Goal: Navigation & Orientation: Find specific page/section

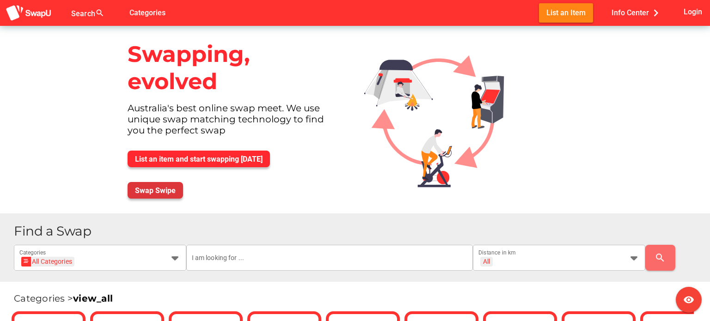
click at [146, 192] on span "Swap Swipe" at bounding box center [155, 190] width 41 height 9
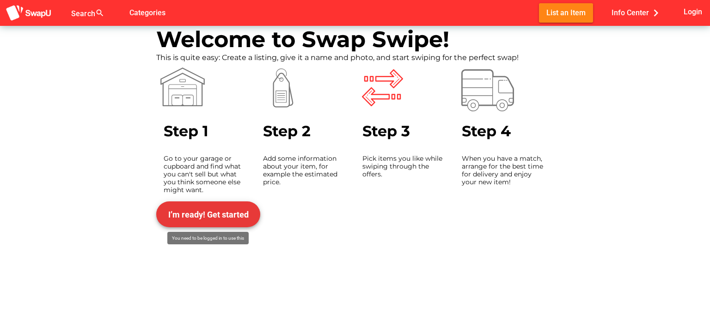
click at [192, 212] on span "I’m ready! Get started" at bounding box center [208, 215] width 80 height 10
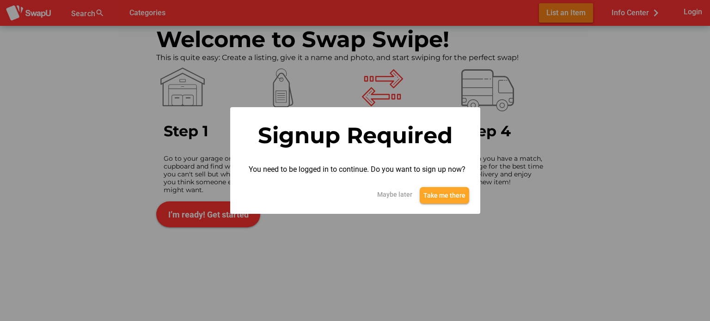
click at [435, 198] on span "Take me there" at bounding box center [445, 195] width 42 height 11
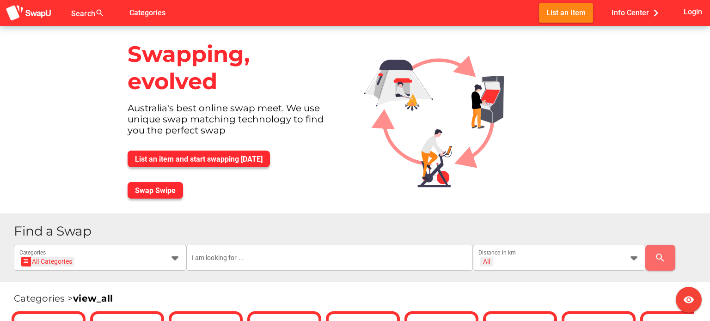
click at [142, 131] on div "Australia's best online swap meet. We use unique swap matching technology to fi…" at bounding box center [234, 123] width 229 height 41
drag, startPoint x: 442, startPoint y: 78, endPoint x: 387, endPoint y: 92, distance: 56.3
click at [387, 92] on img at bounding box center [442, 112] width 170 height 173
drag, startPoint x: 387, startPoint y: 92, endPoint x: 396, endPoint y: 98, distance: 10.4
click at [396, 98] on img at bounding box center [442, 112] width 170 height 173
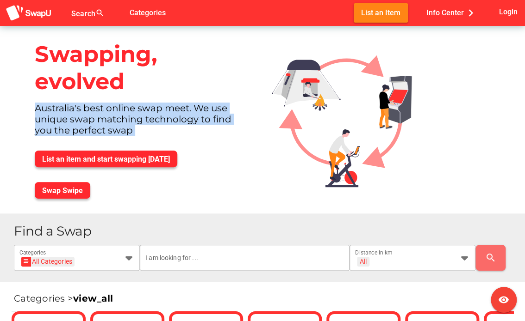
drag, startPoint x: 36, startPoint y: 108, endPoint x: 136, endPoint y: 147, distance: 107.2
click at [136, 147] on div "Swapping, evolved Australia's best online swap meet. We use unique swap matchin…" at bounding box center [142, 120] width 244 height 188
copy div "Australia's best online swap meet. We use unique swap matching technology to fi…"
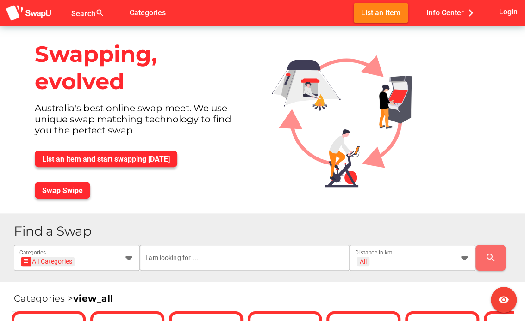
drag, startPoint x: 523, startPoint y: 123, endPoint x: 526, endPoint y: 126, distance: 4.9
click at [525, 126] on html "Search search false Categories List an Item Info Center chevron_right Login vis…" at bounding box center [262, 160] width 525 height 321
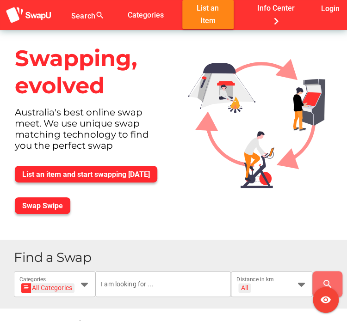
click at [296, 113] on img at bounding box center [264, 114] width 166 height 169
